Goal: Information Seeking & Learning: Find specific fact

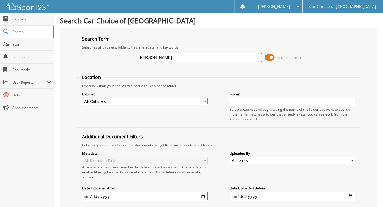
type input "[PERSON_NAME]"
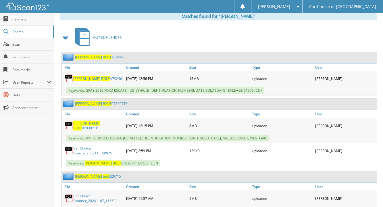
scroll to position [252, 0]
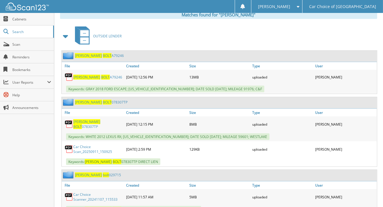
click at [103, 100] on link "DEBRA BOLT 078307TP" at bounding box center [101, 102] width 53 height 5
